Goal: Check status: Check status

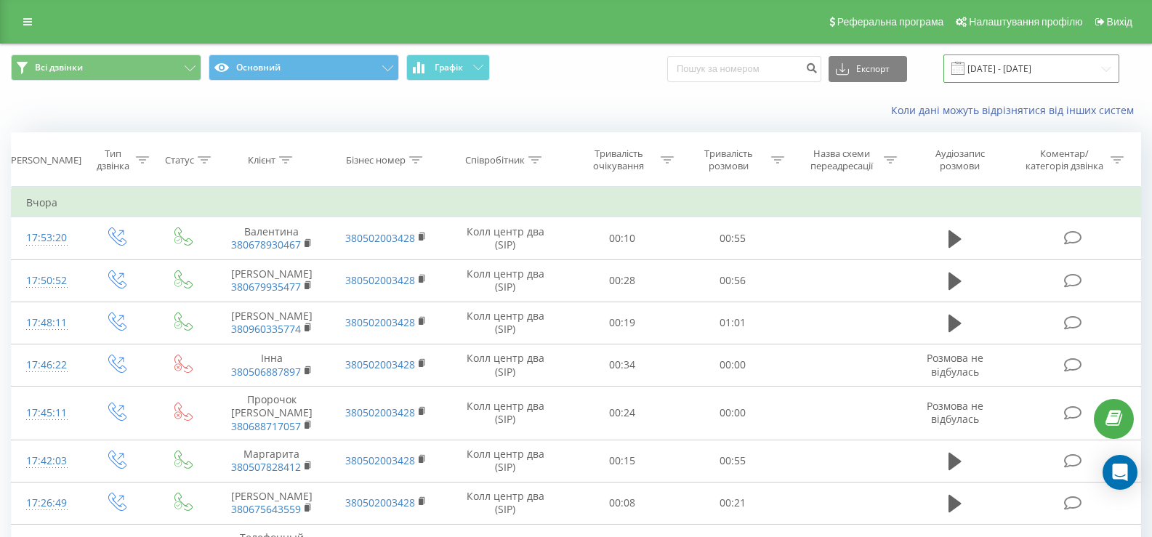
click at [1056, 69] on input "[DATE] - [DATE]" at bounding box center [1031, 69] width 176 height 28
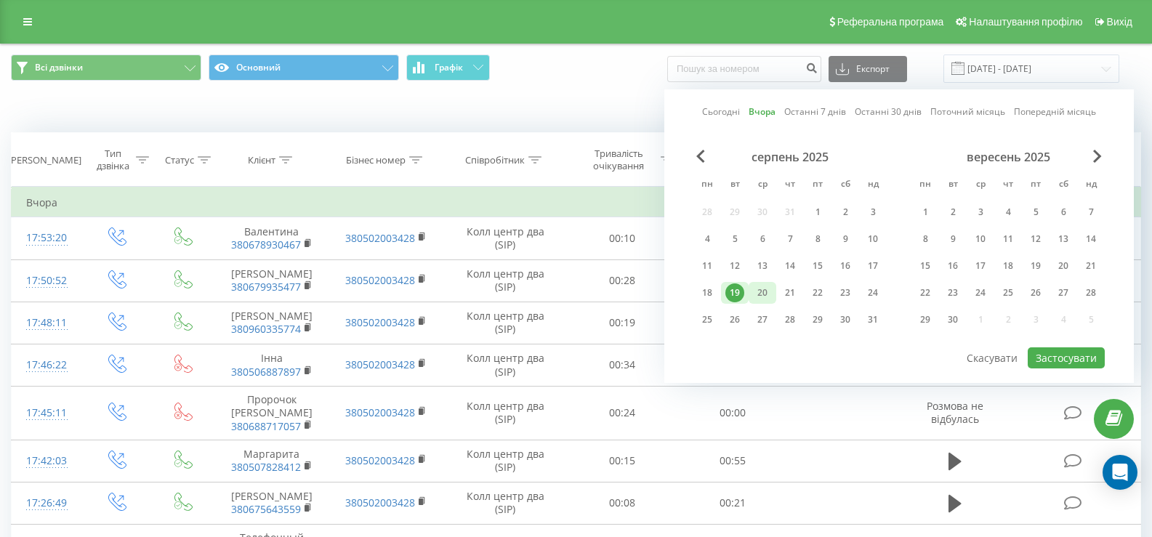
click at [770, 294] on div "20" at bounding box center [762, 292] width 19 height 19
click at [1094, 360] on button "Застосувати" at bounding box center [1066, 357] width 77 height 21
type input "[DATE] - [DATE]"
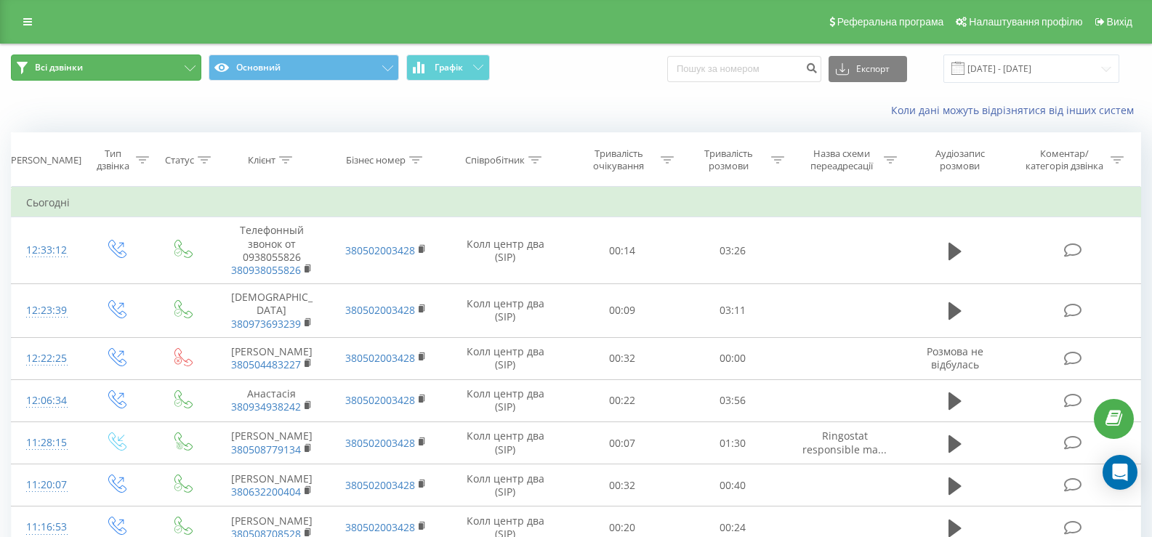
click at [193, 63] on button "Всі дзвінки" at bounding box center [106, 68] width 190 height 26
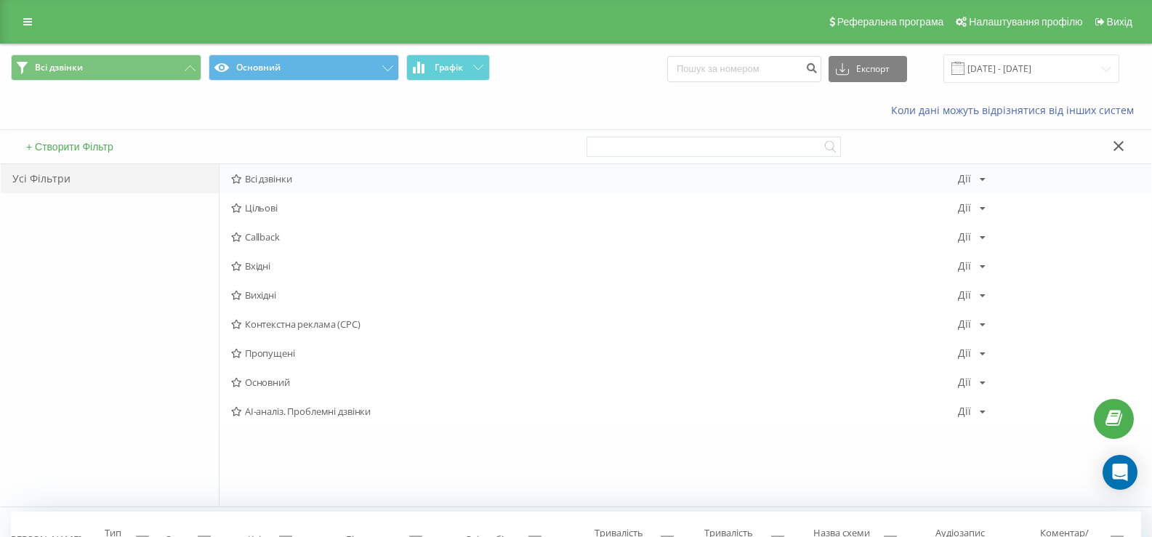
click at [267, 184] on span "Всі дзвінки" at bounding box center [594, 179] width 727 height 10
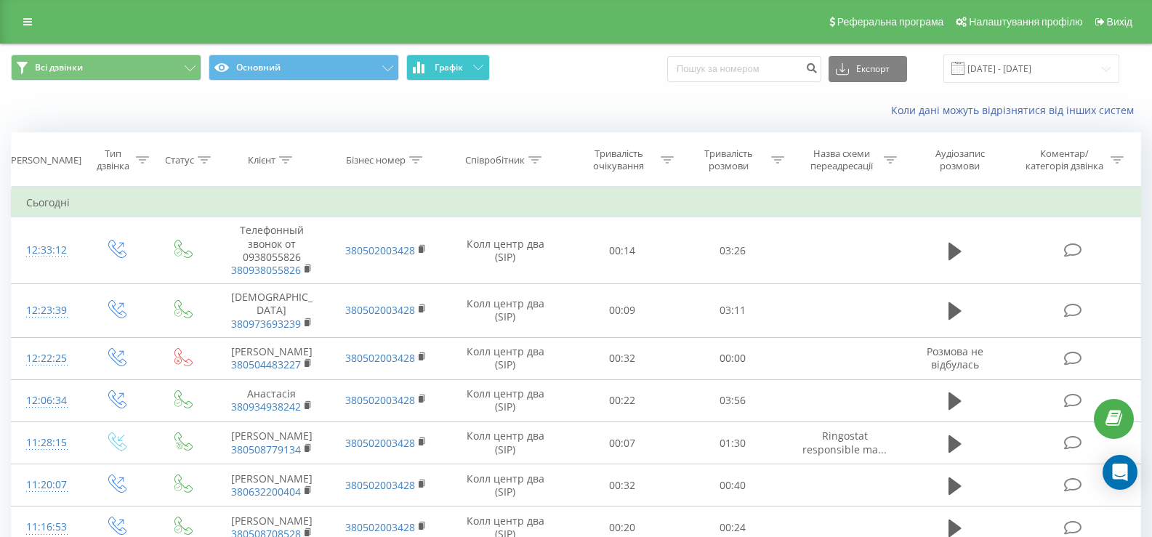
click at [452, 59] on button "Графік" at bounding box center [448, 68] width 84 height 26
